Goal: Transaction & Acquisition: Purchase product/service

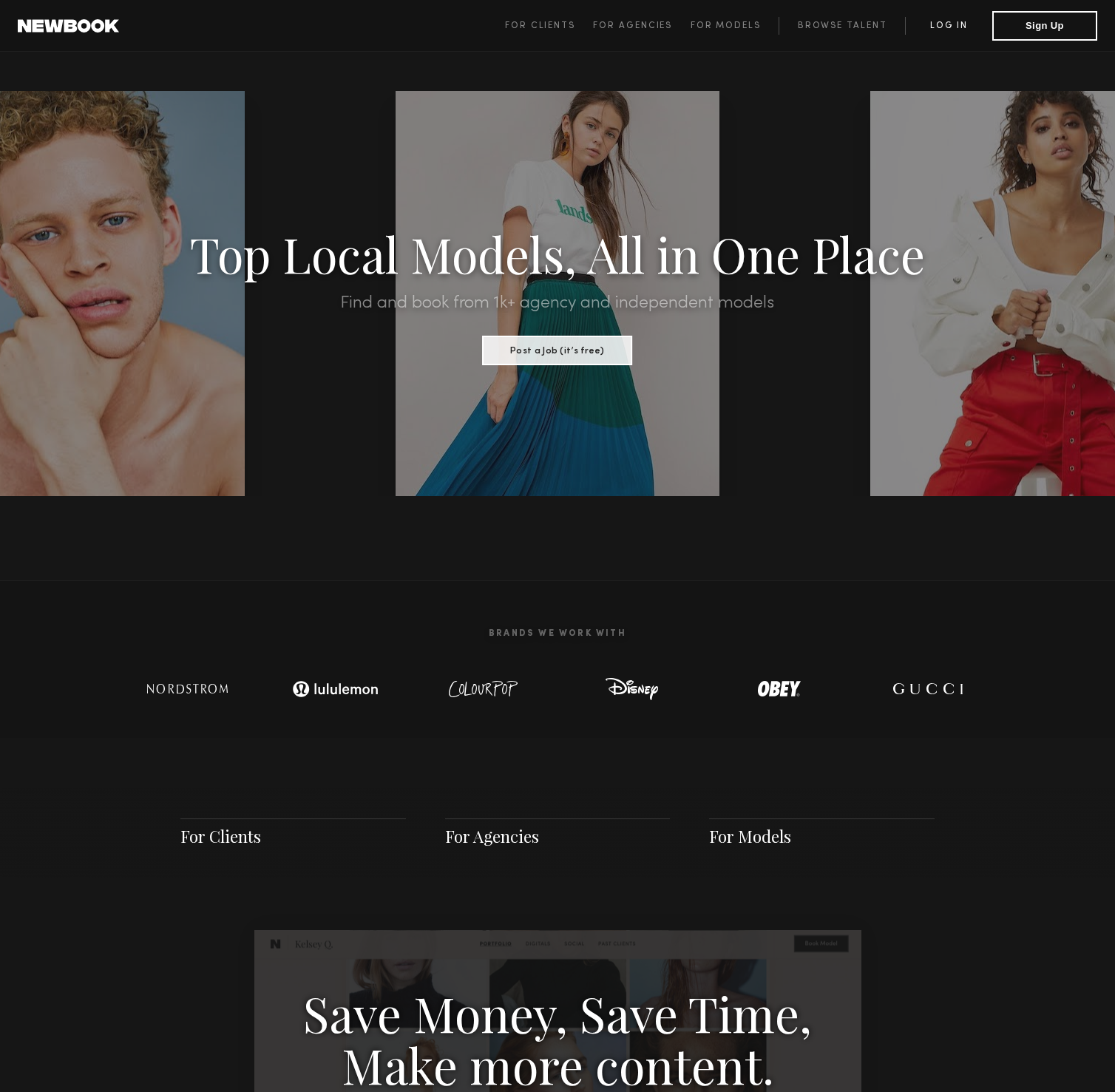
click at [930, 23] on link "Log in" at bounding box center [948, 26] width 87 height 18
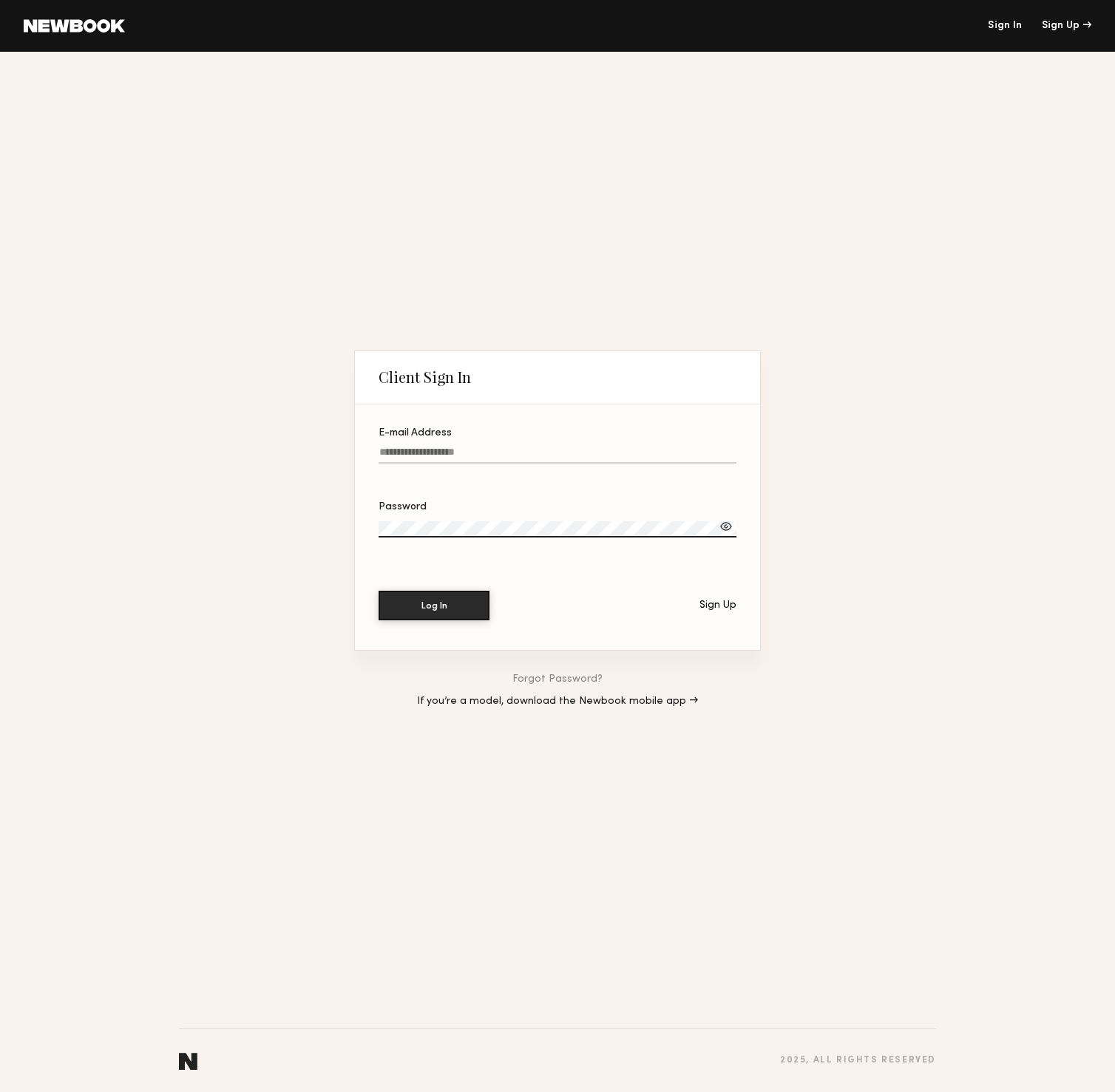
click at [437, 435] on div "E-mail Address" at bounding box center [557, 433] width 358 height 10
click at [437, 447] on input "E-mail Address" at bounding box center [557, 455] width 358 height 17
click at [449, 445] on label "E-mail Address Required" at bounding box center [557, 453] width 358 height 50
click at [449, 447] on input "E-mail Address Required" at bounding box center [557, 455] width 358 height 17
click at [444, 458] on input "E-mail Address Required" at bounding box center [557, 455] width 358 height 17
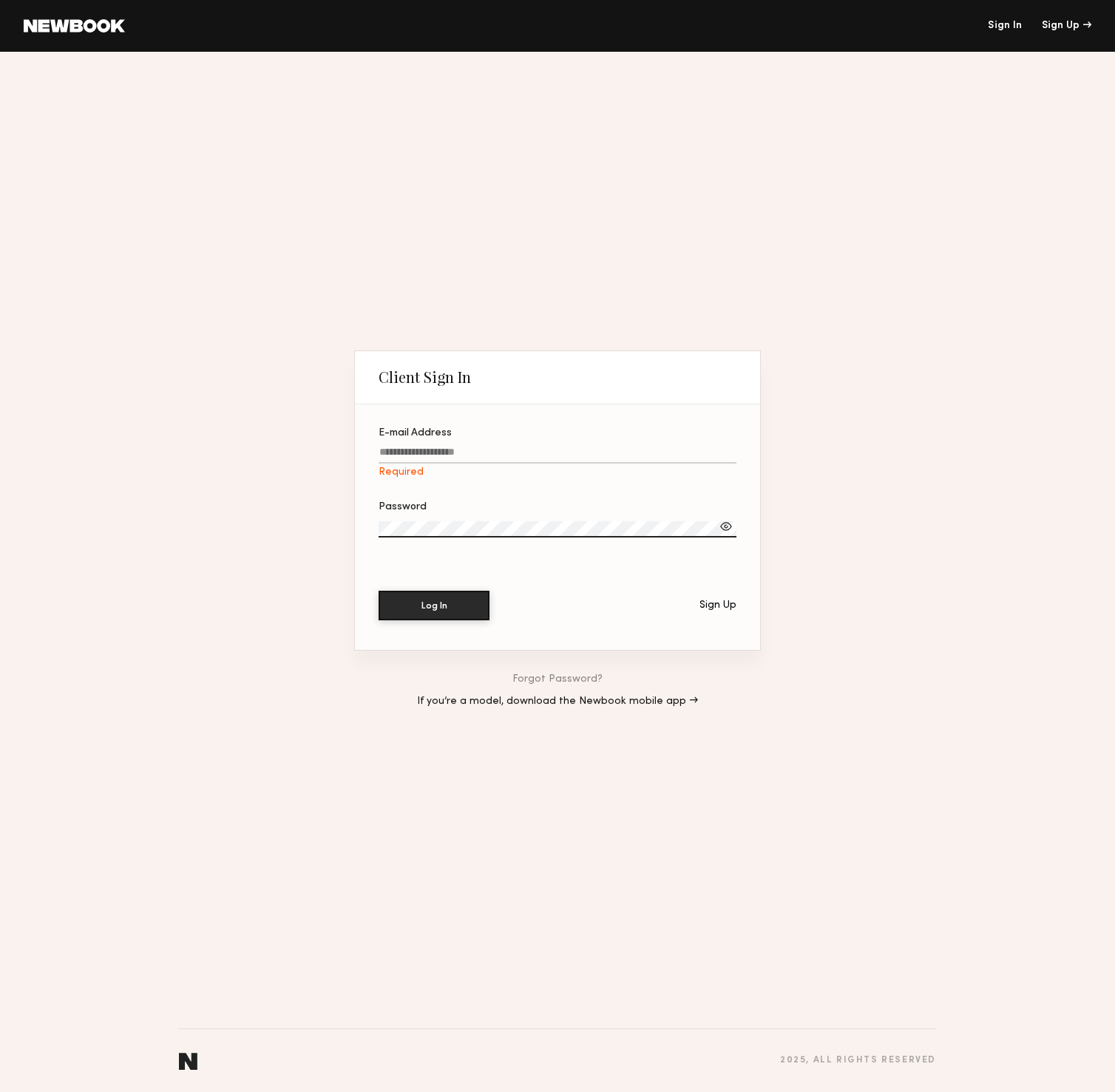
type input "**********"
click at [502, 509] on div "Password" at bounding box center [557, 507] width 358 height 10
click at [378, 591] on button "Log In" at bounding box center [434, 605] width 111 height 30
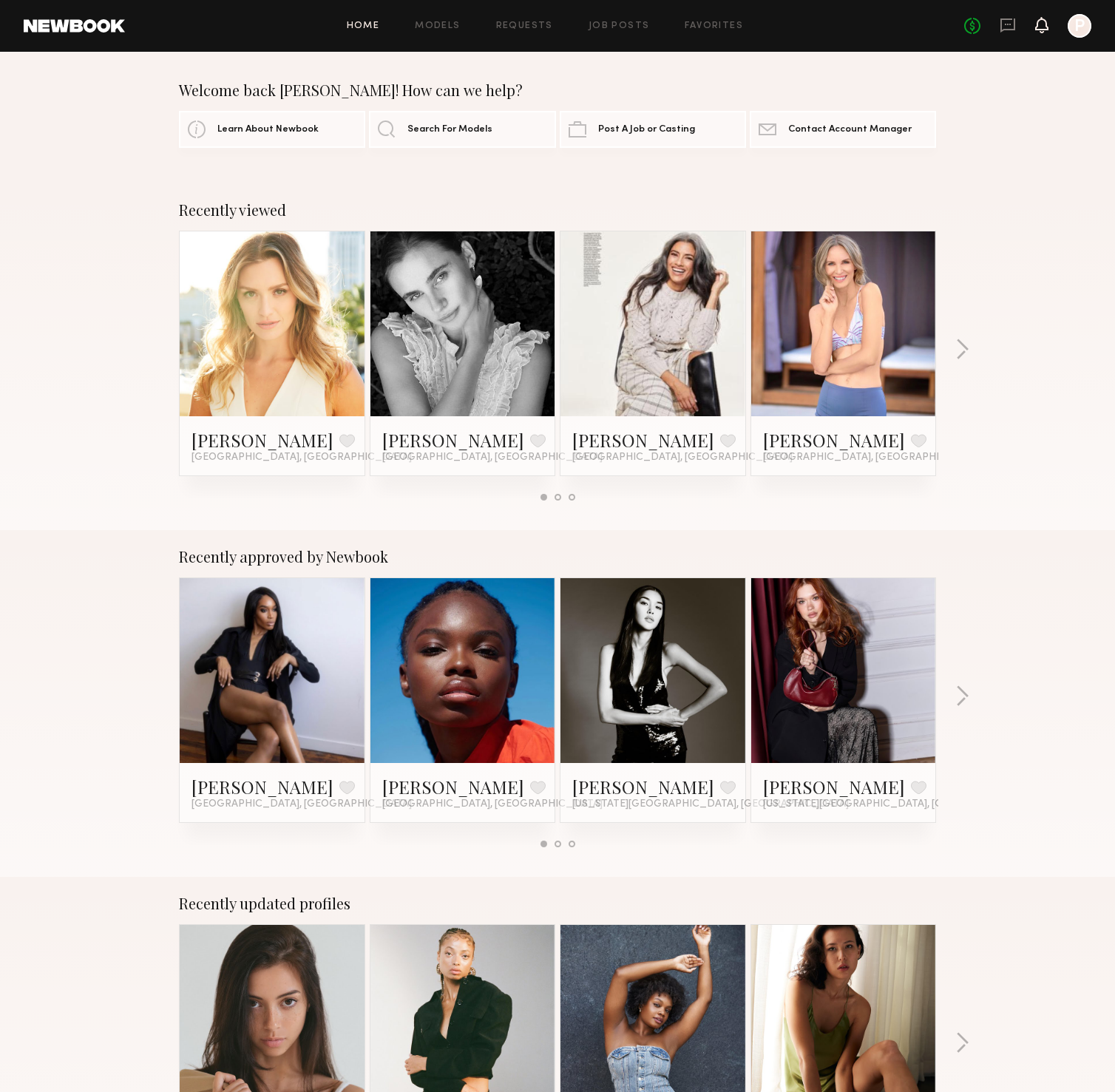
click at [1035, 25] on icon at bounding box center [1042, 25] width 14 height 16
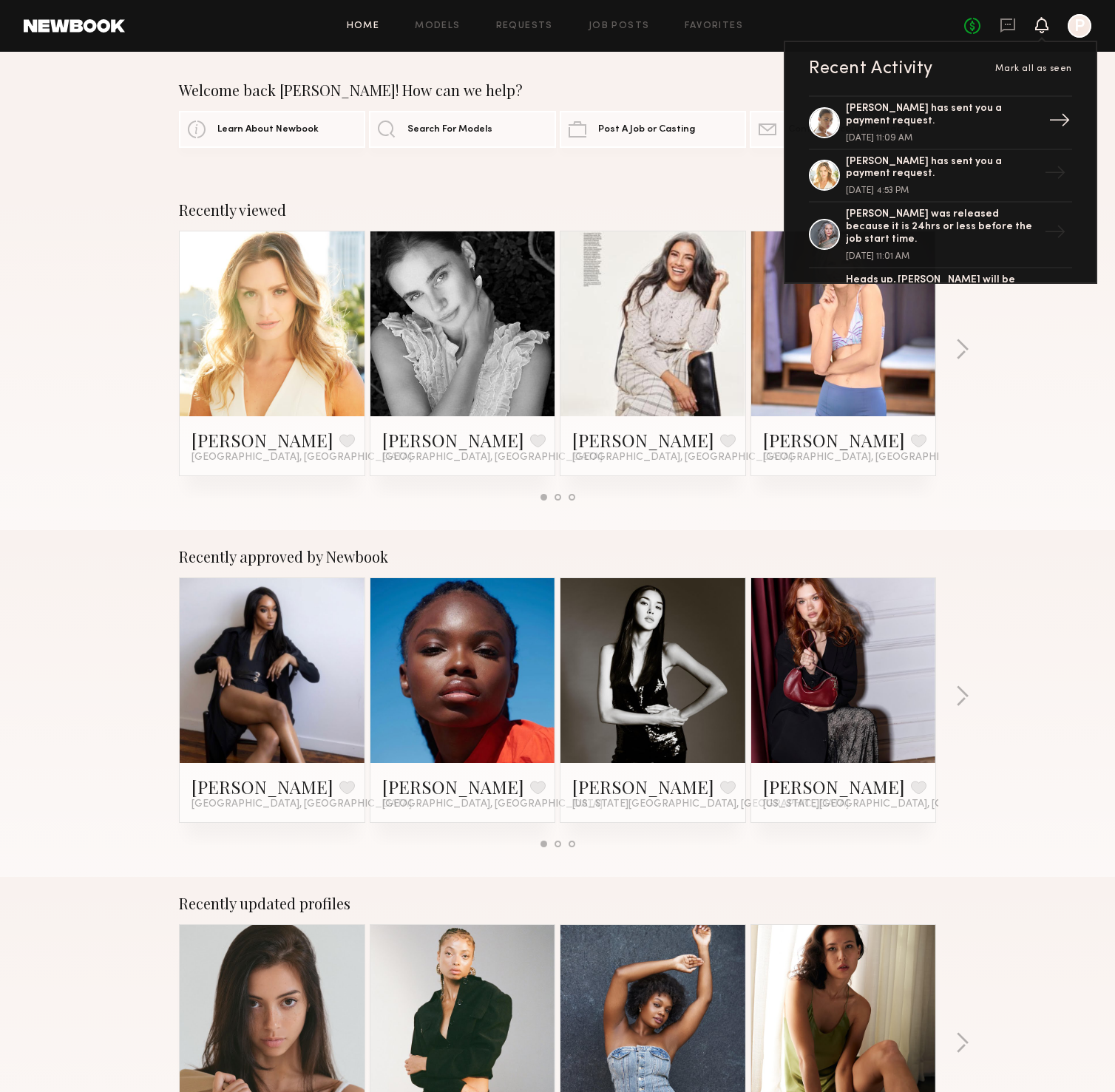
click at [937, 110] on div "[PERSON_NAME] has sent you a payment request." at bounding box center [942, 115] width 192 height 25
